Goal: Information Seeking & Learning: Check status

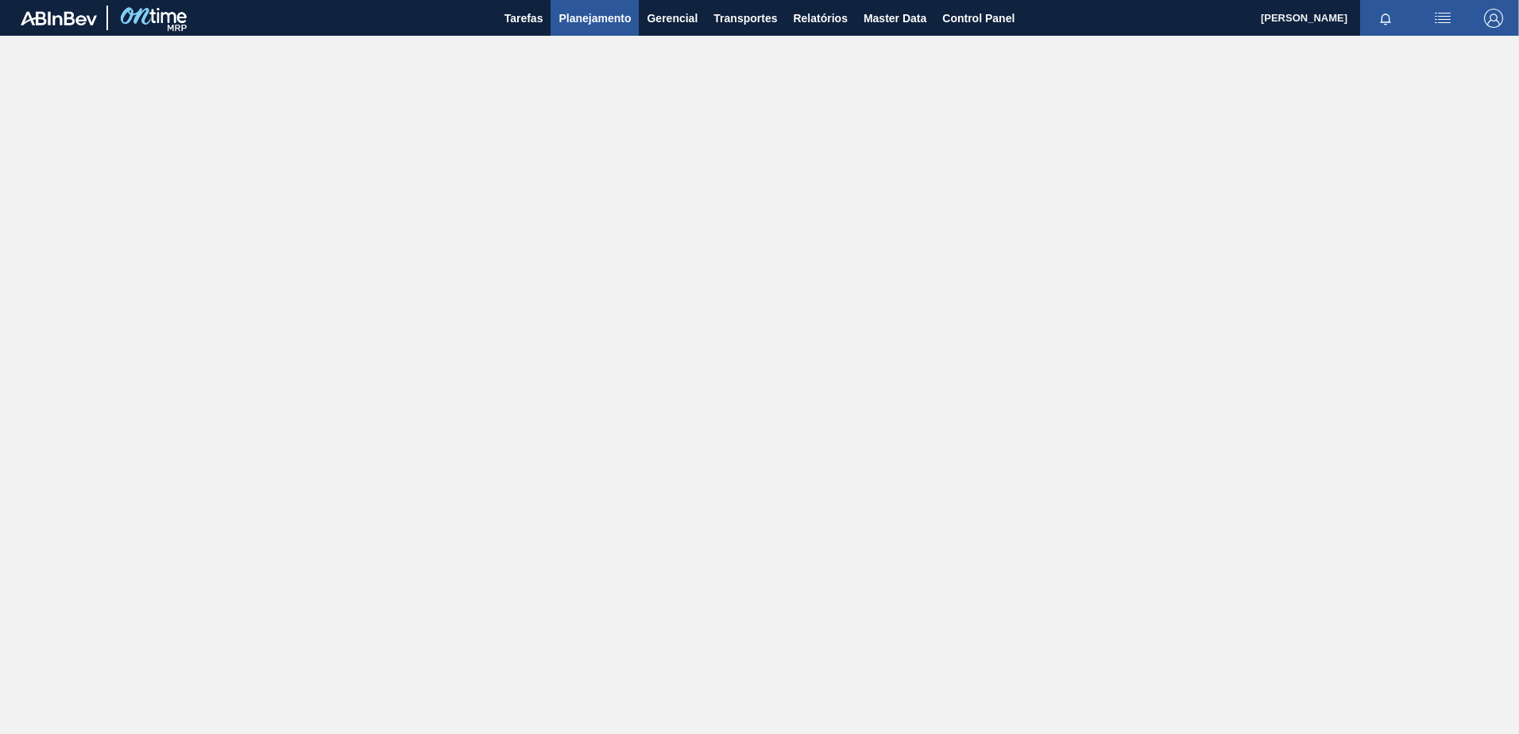
click at [603, 19] on span "Planejamento" at bounding box center [594, 18] width 72 height 19
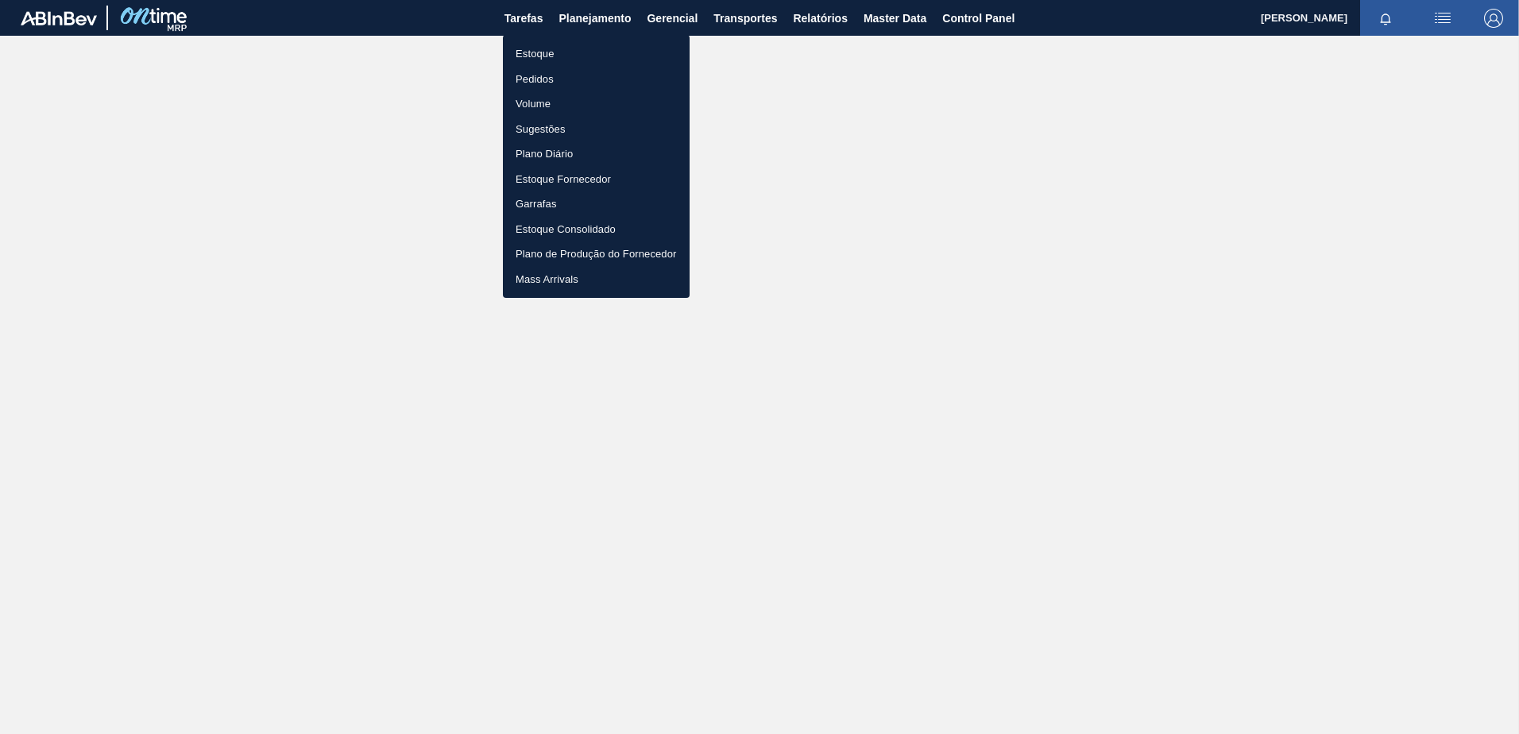
click at [545, 46] on li "Estoque" at bounding box center [596, 53] width 187 height 25
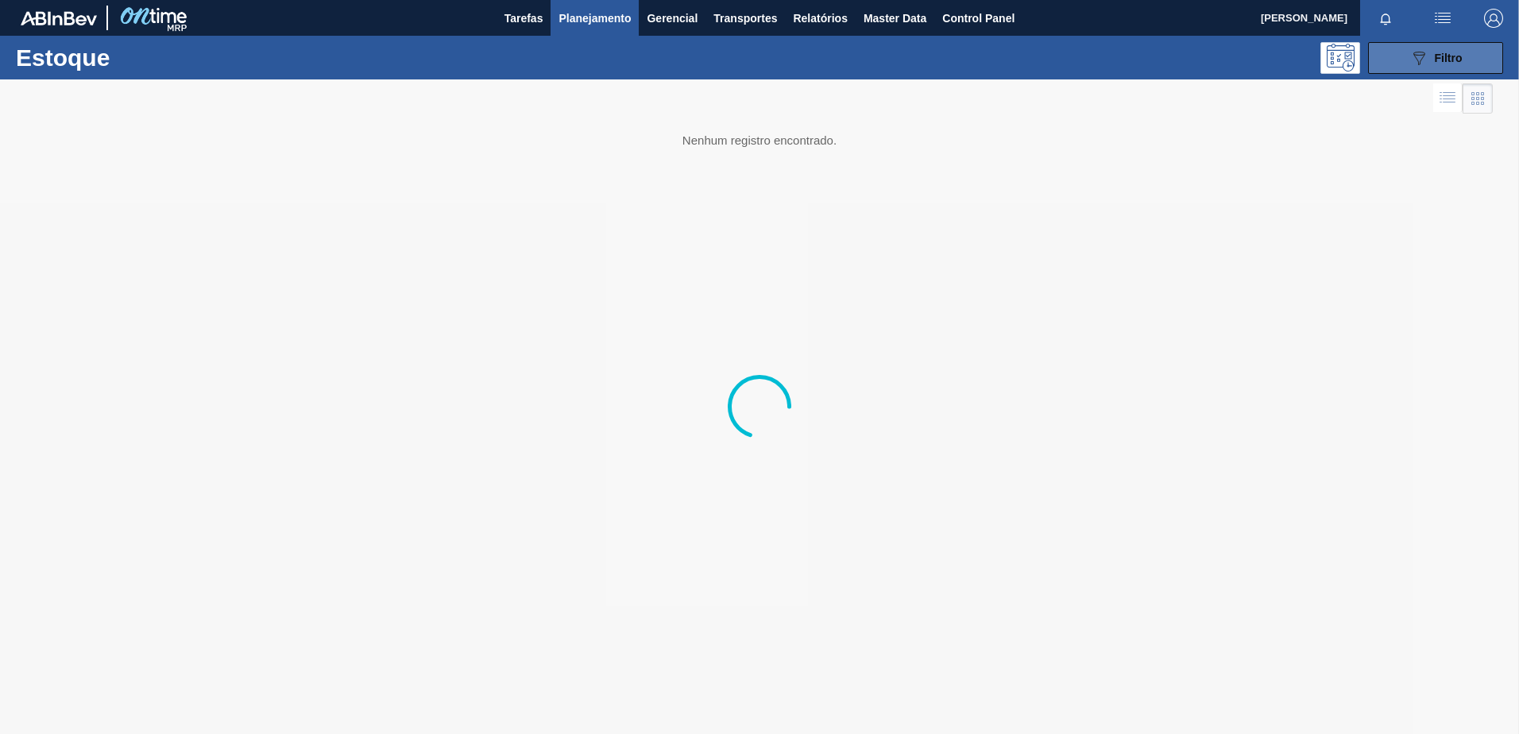
click at [1420, 60] on icon at bounding box center [1419, 59] width 12 height 14
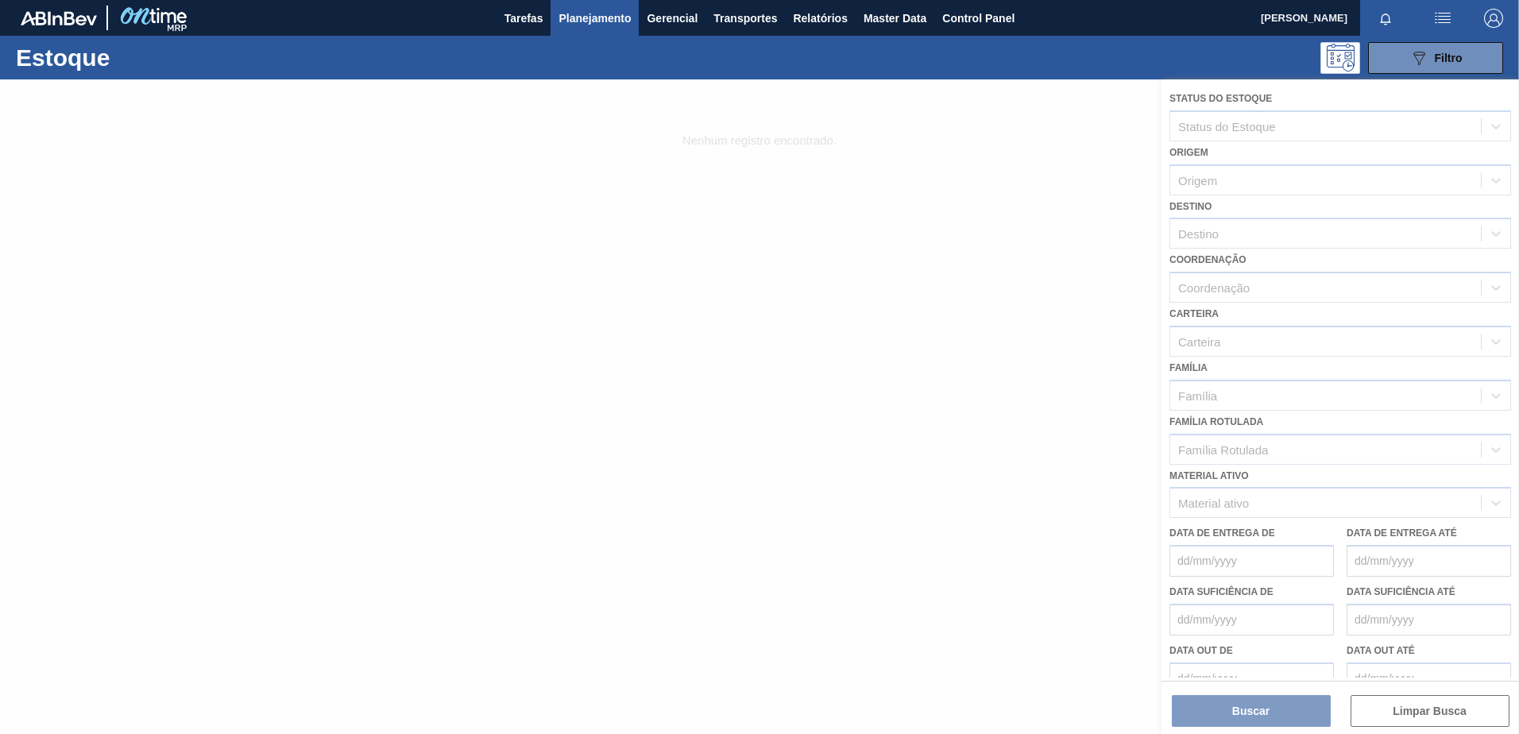
click at [1215, 515] on div at bounding box center [759, 406] width 1519 height 655
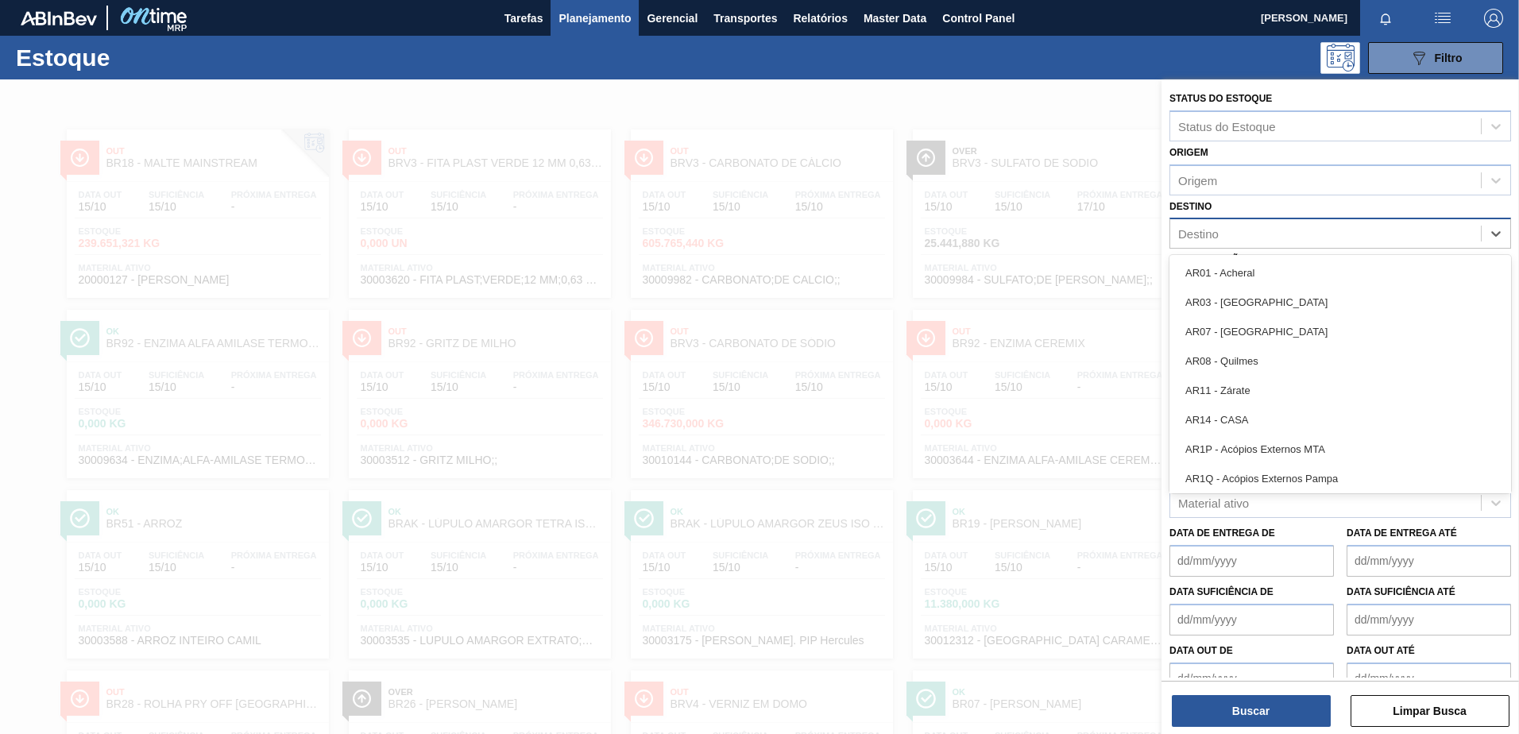
click at [1191, 233] on div "Destino" at bounding box center [1198, 234] width 41 height 14
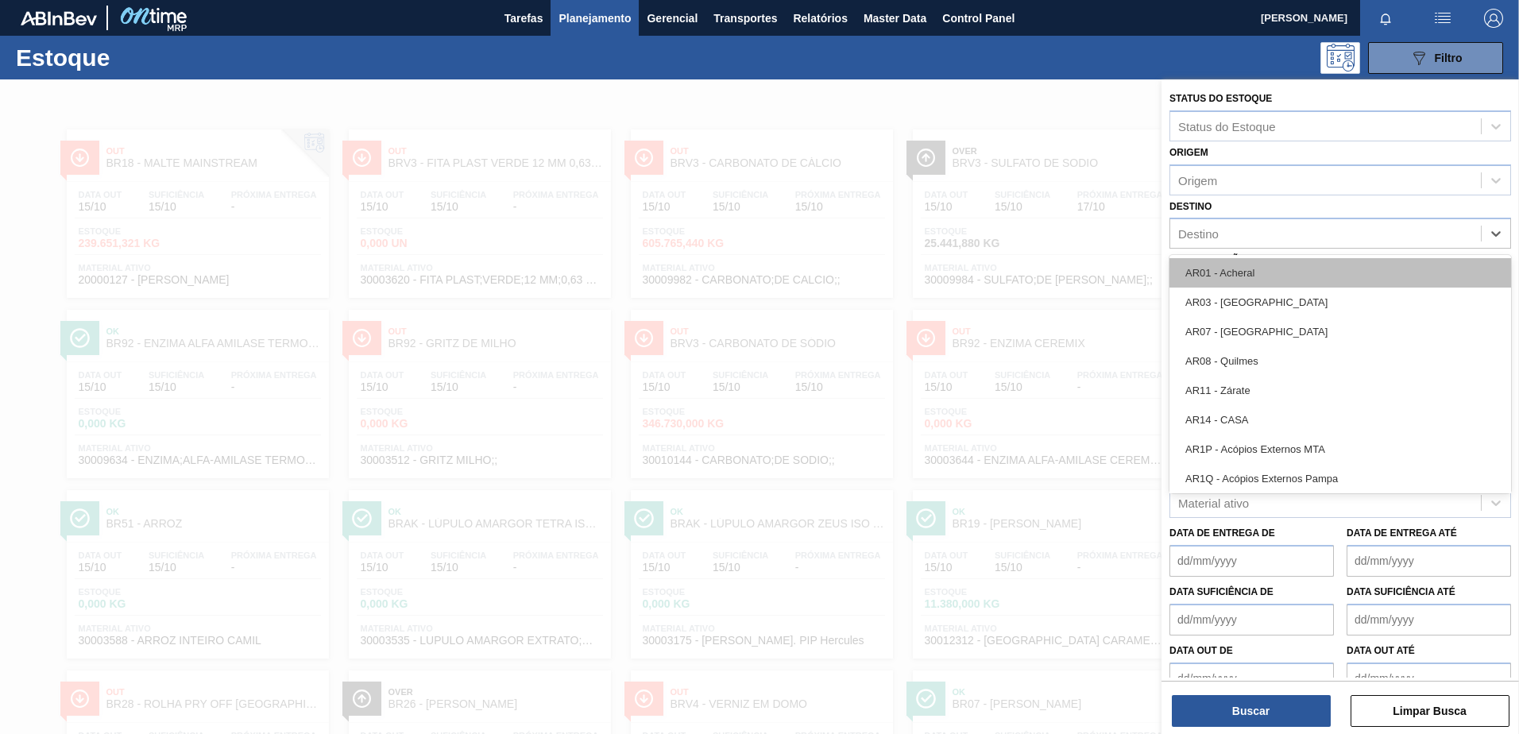
click at [1219, 269] on div "AR01 - Acheral" at bounding box center [1340, 272] width 342 height 29
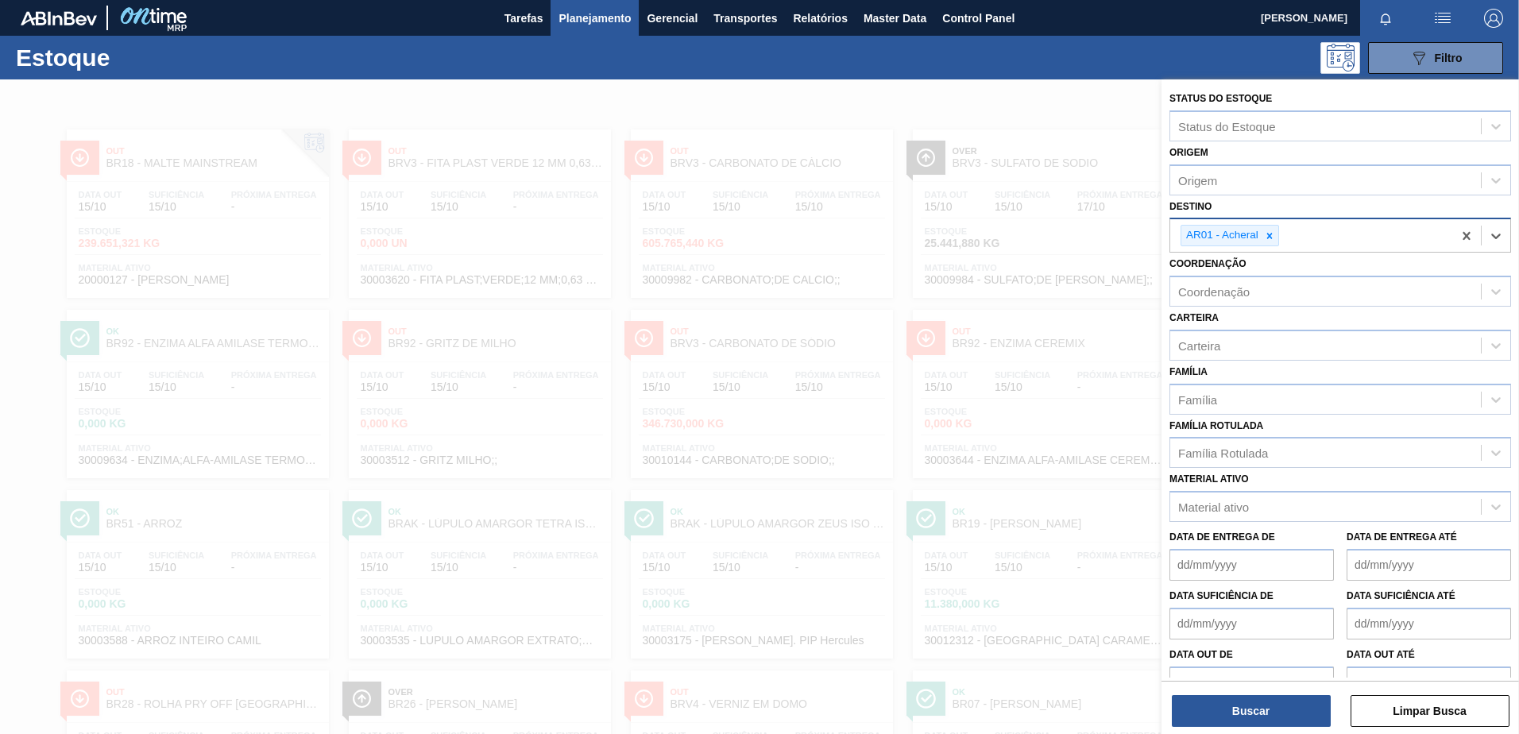
click at [1268, 234] on icon at bounding box center [1270, 236] width 6 height 6
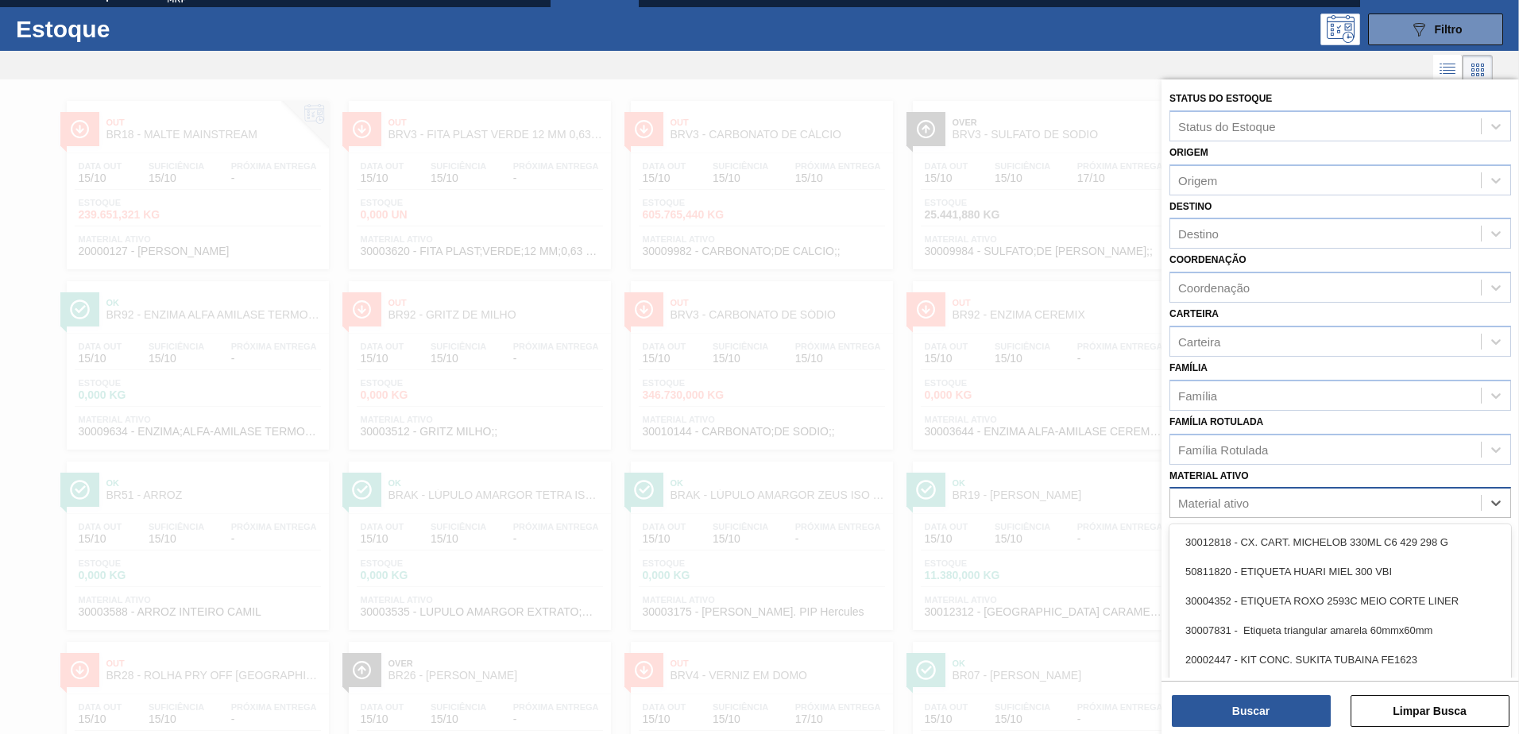
click at [1192, 512] on div "Material ativo" at bounding box center [1325, 503] width 311 height 23
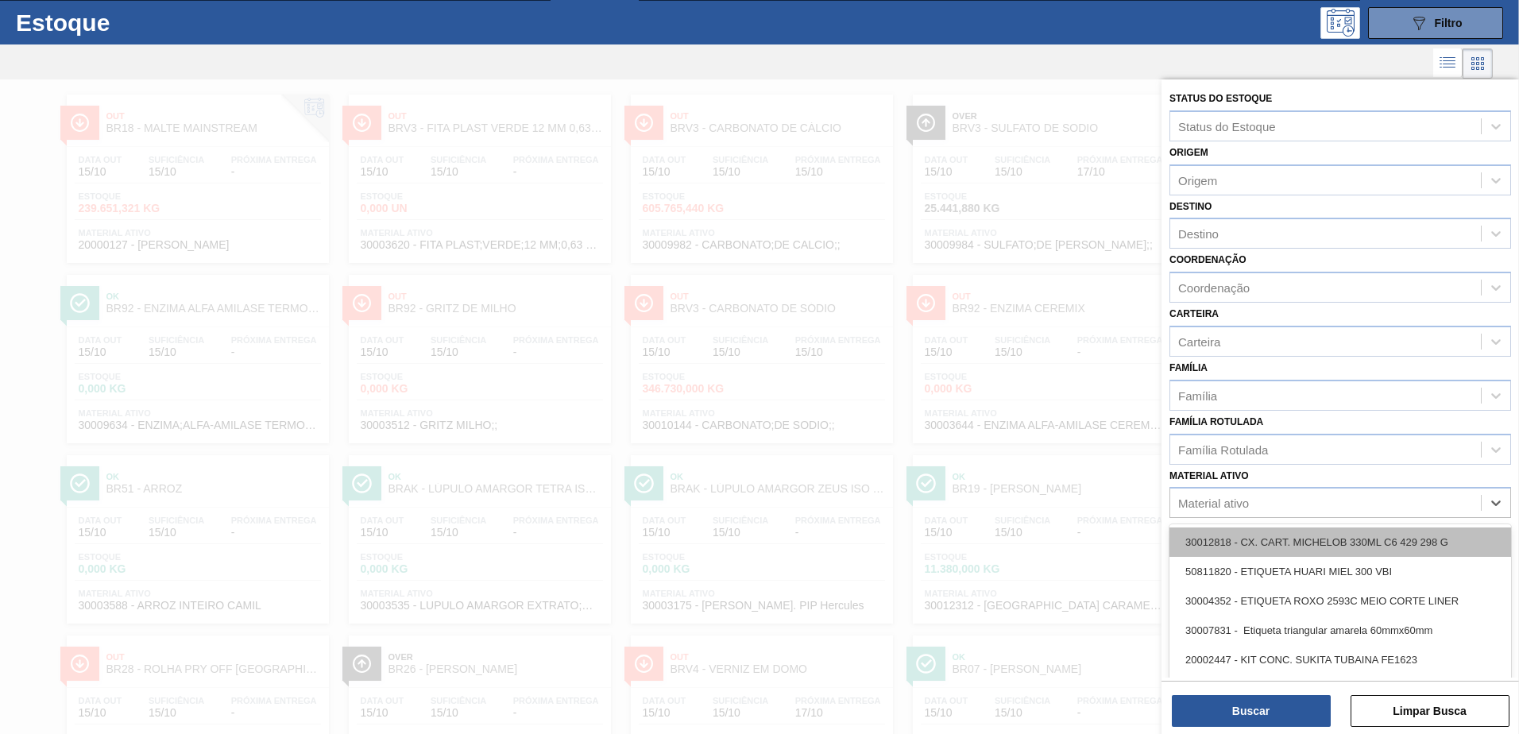
click at [1204, 547] on div "30012818 - CX. CART. MICHELOB 330ML C6 429 298 G" at bounding box center [1340, 541] width 342 height 29
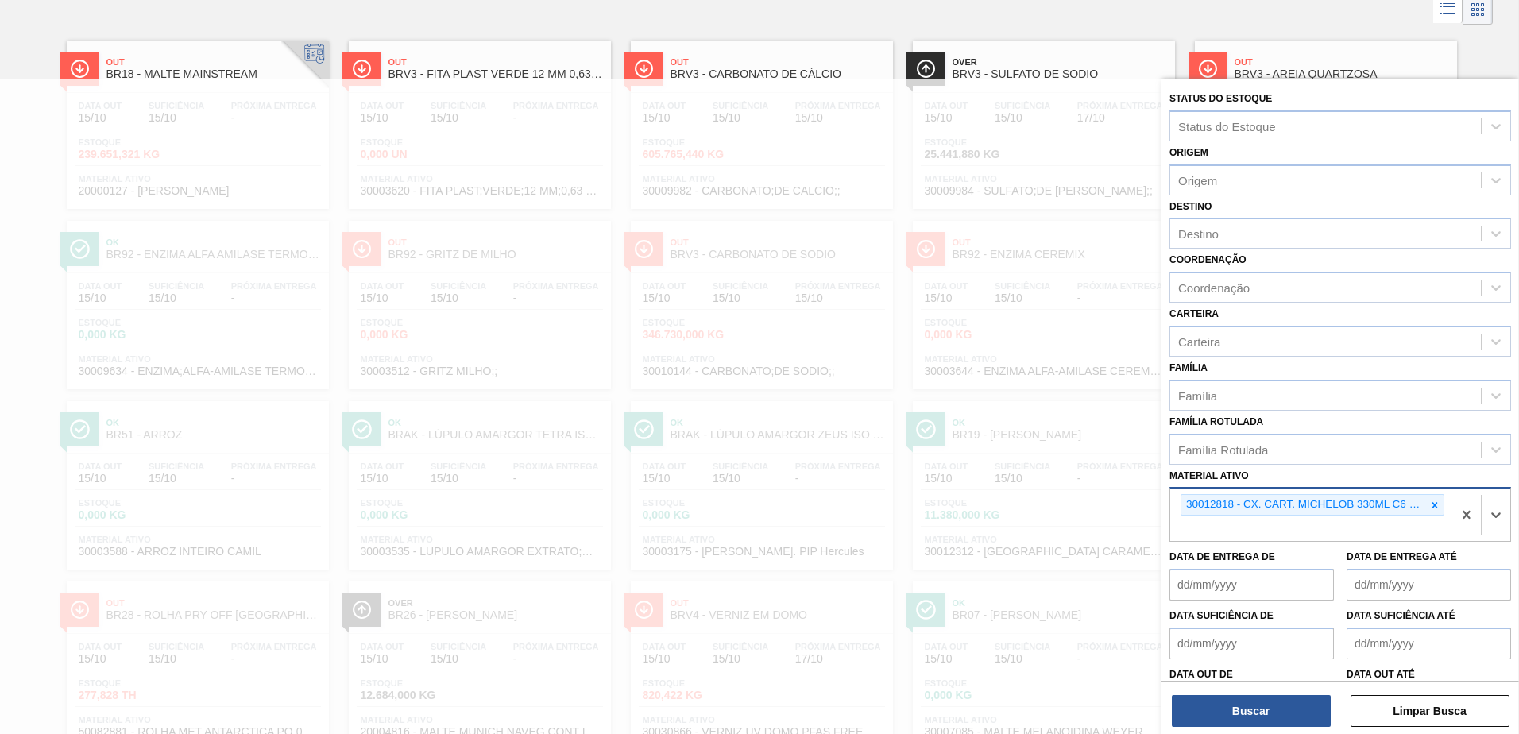
click at [1219, 523] on div "30012818 - CX. CART. MICHELOB 330ML C6 429 298 G" at bounding box center [1311, 515] width 282 height 52
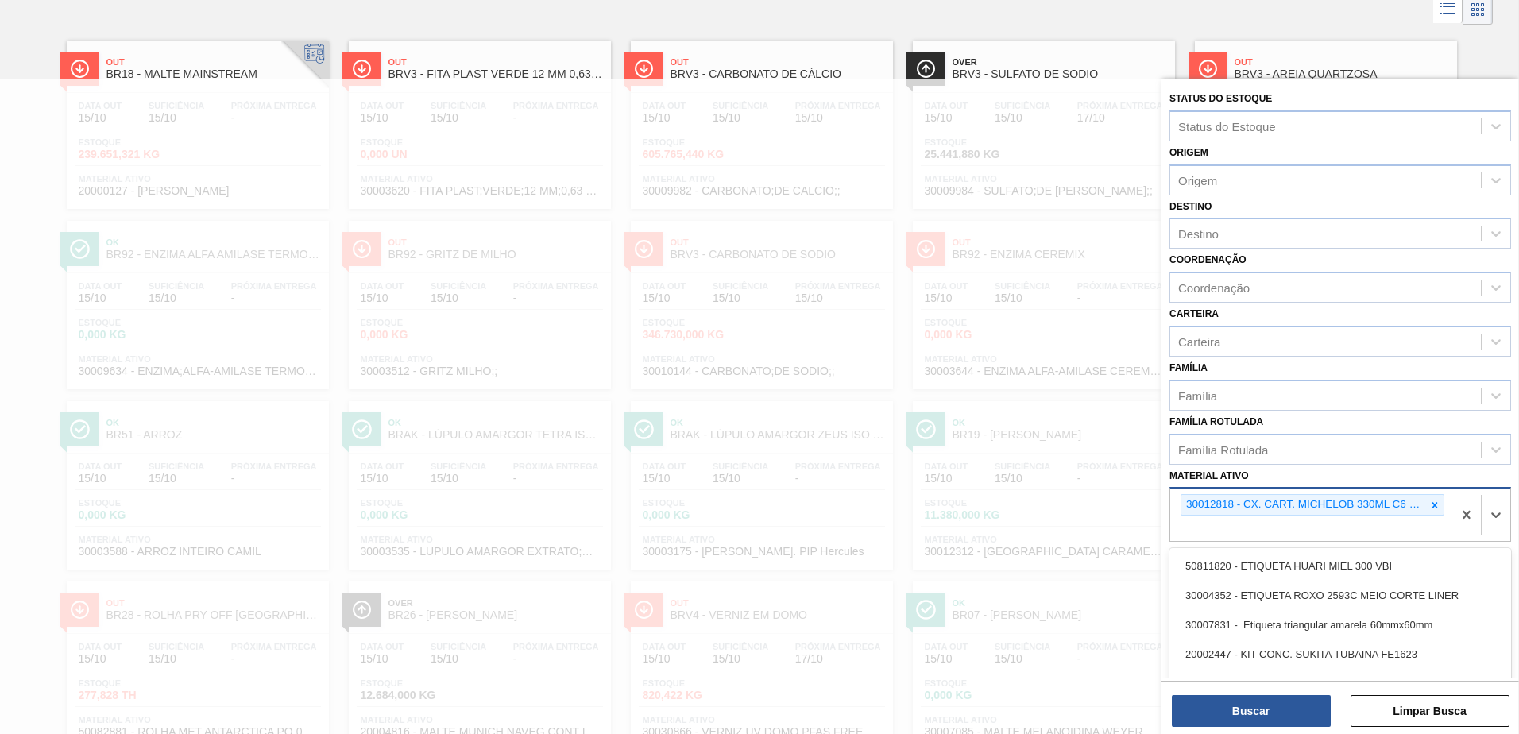
scroll to position [94, 0]
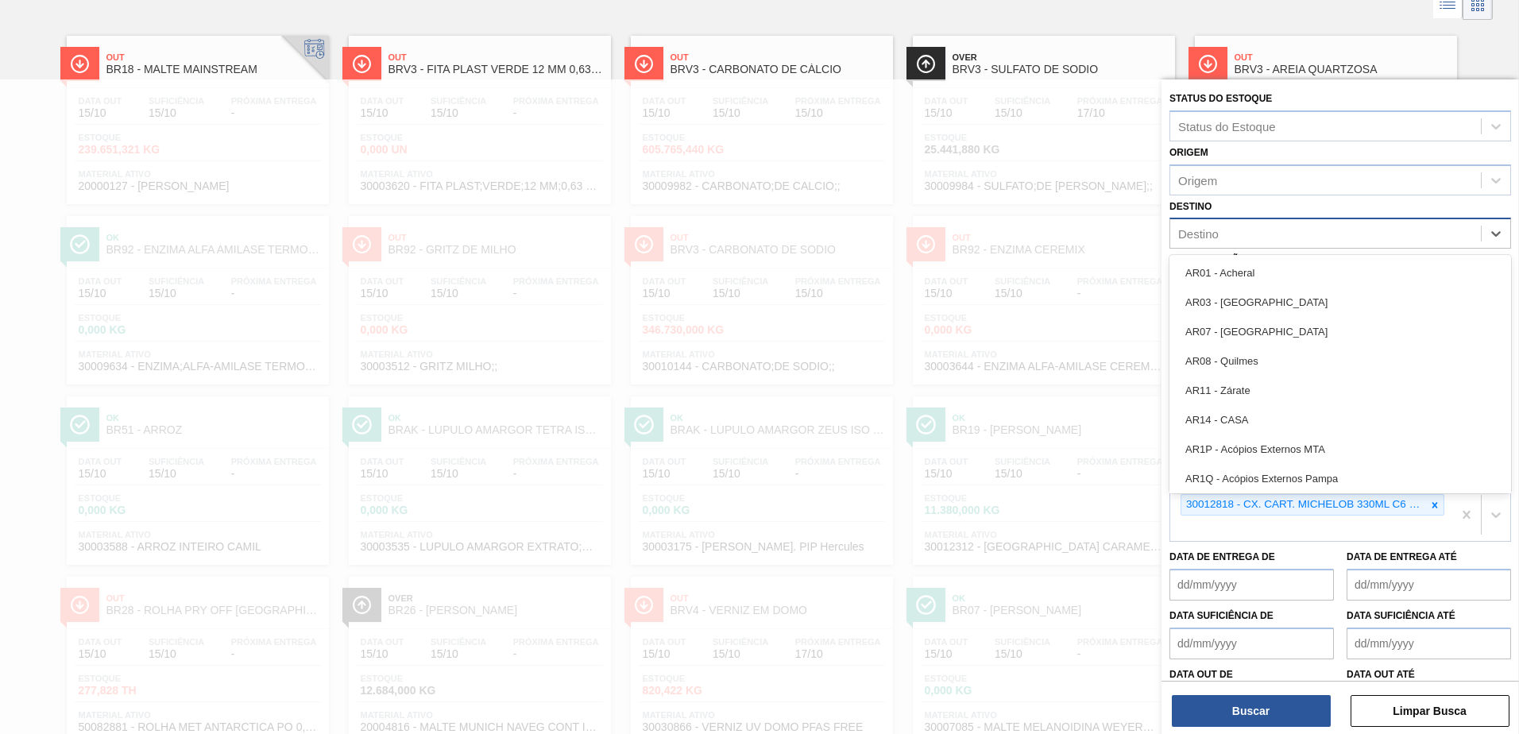
click at [1232, 220] on div "Destino" at bounding box center [1340, 233] width 342 height 31
click at [1248, 271] on div "AR01 - Acheral" at bounding box center [1340, 272] width 342 height 29
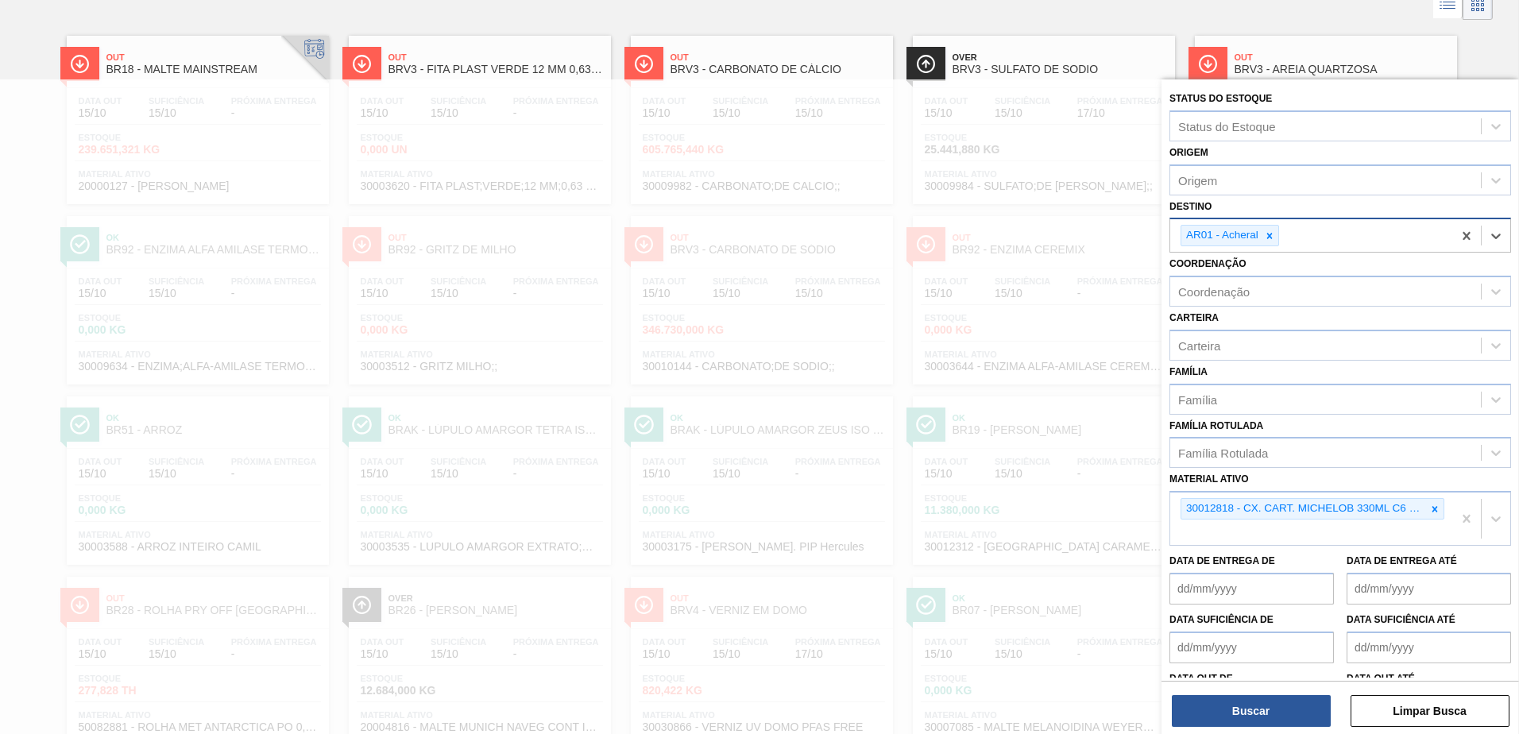
click at [1296, 242] on div "AR01 - Acheral" at bounding box center [1311, 235] width 282 height 33
